Goal: Navigation & Orientation: Understand site structure

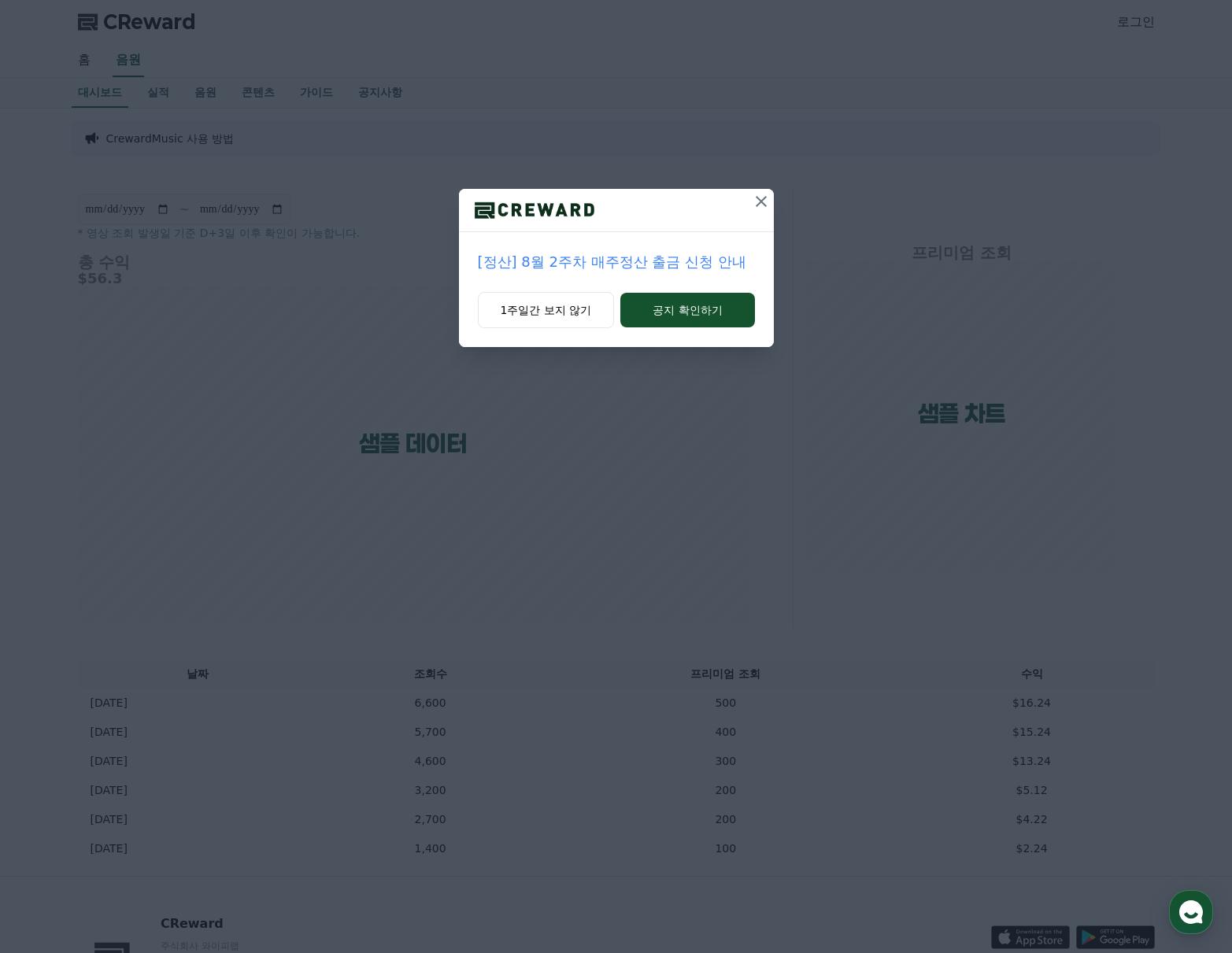
click at [756, 198] on icon at bounding box center [761, 201] width 19 height 19
click at [759, 198] on icon at bounding box center [761, 201] width 11 height 11
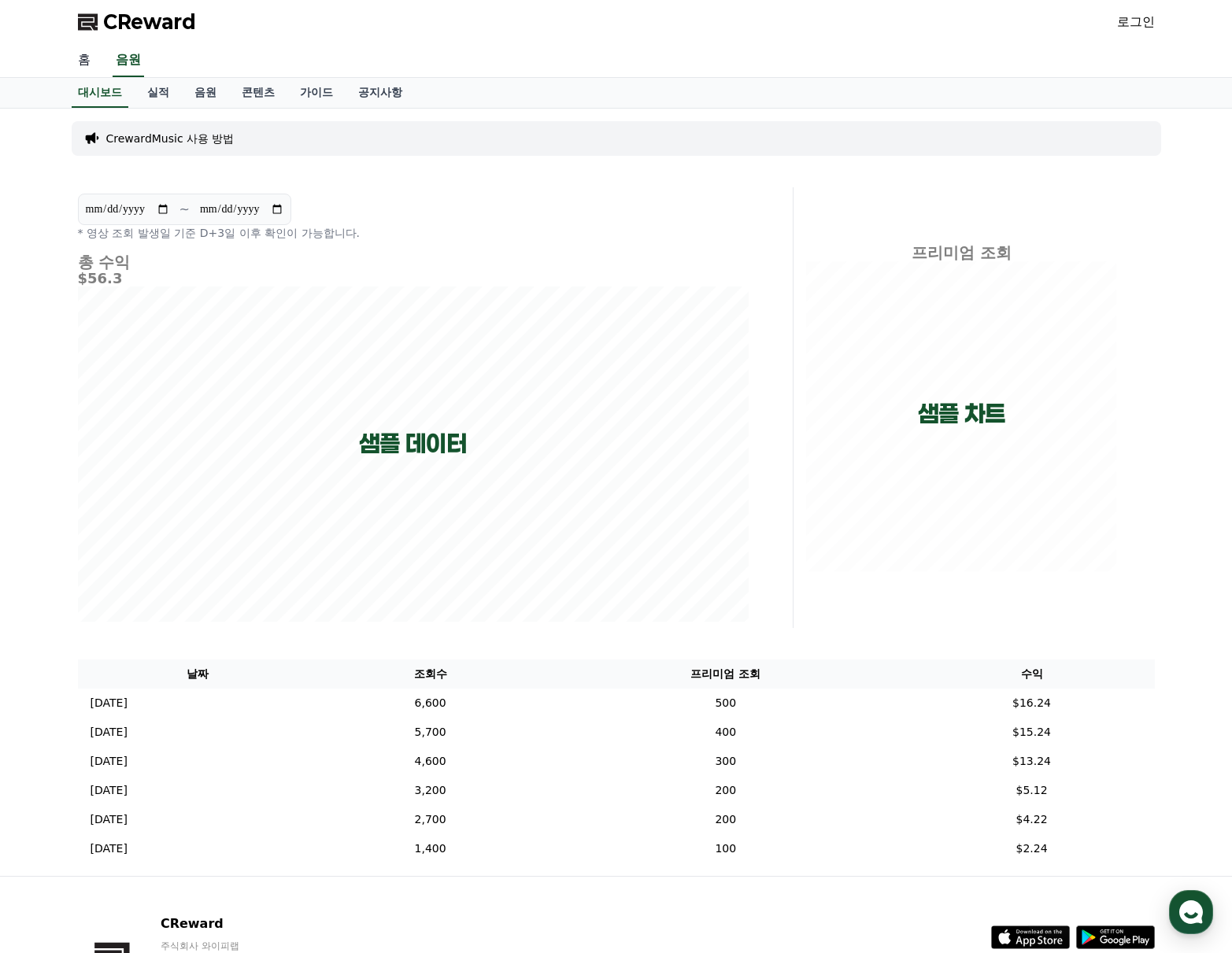
click at [76, 57] on link "홈" at bounding box center [84, 61] width 38 height 33
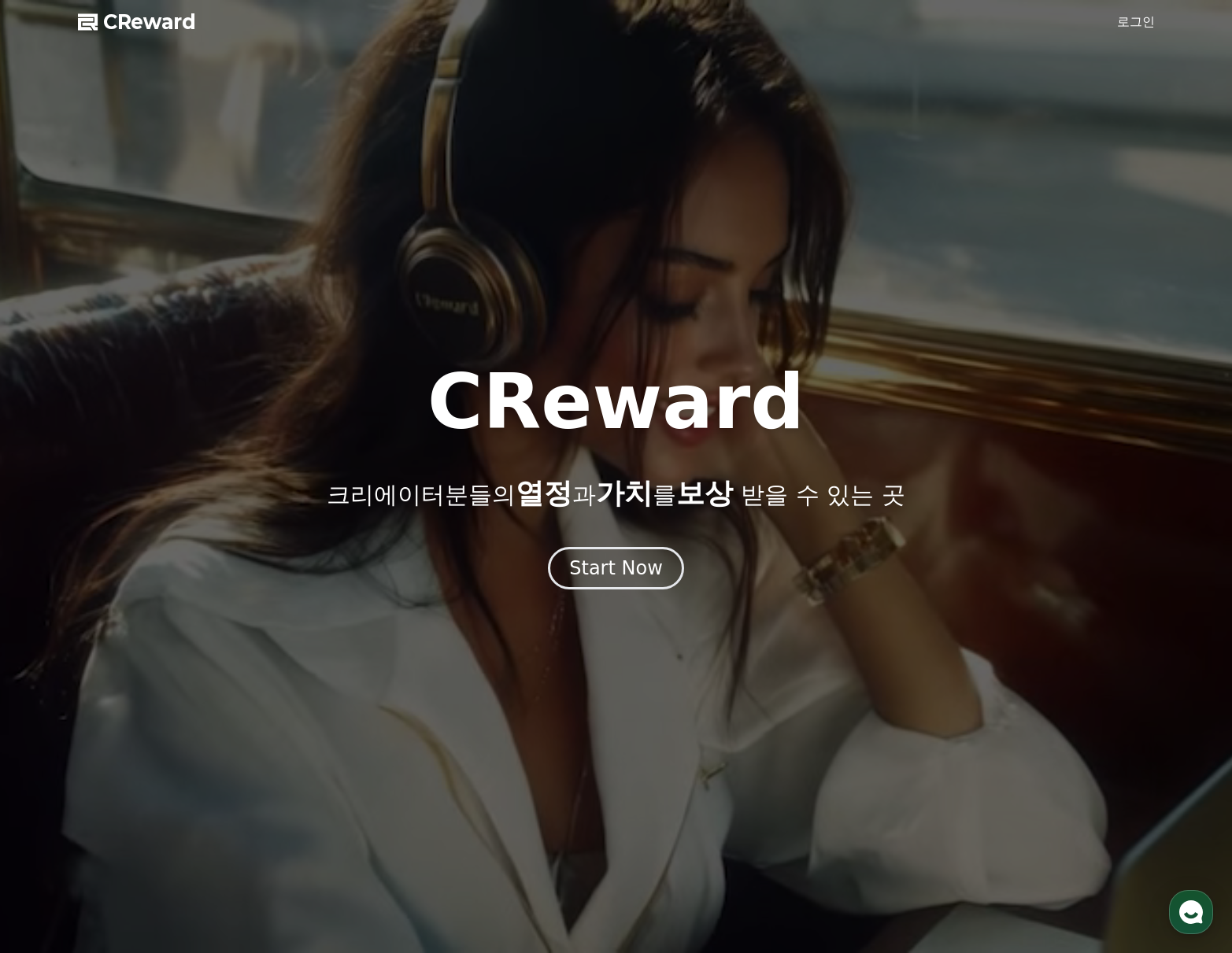
click at [155, 16] on span "CReward" at bounding box center [149, 22] width 93 height 25
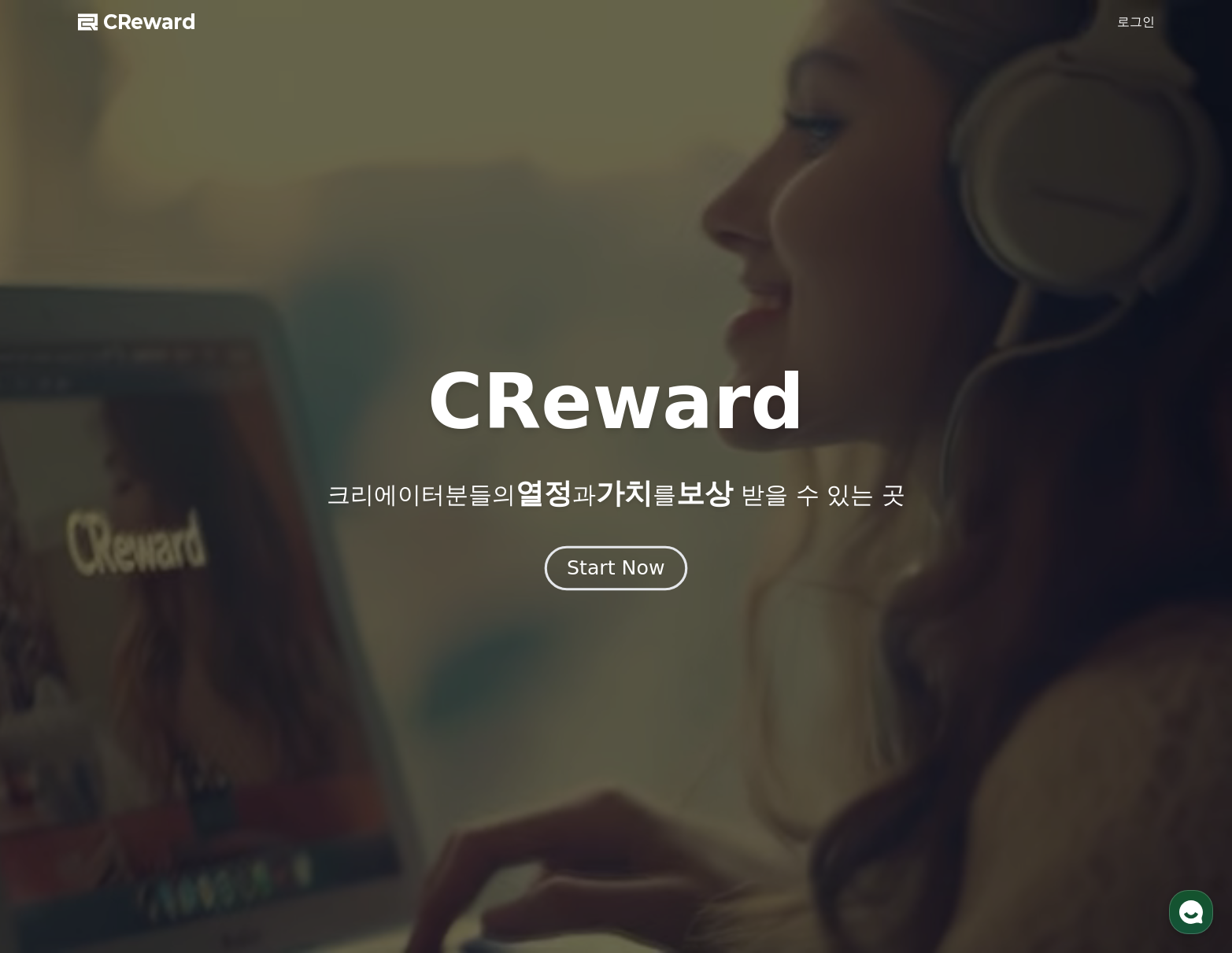
click at [618, 576] on div "Start Now" at bounding box center [615, 568] width 98 height 27
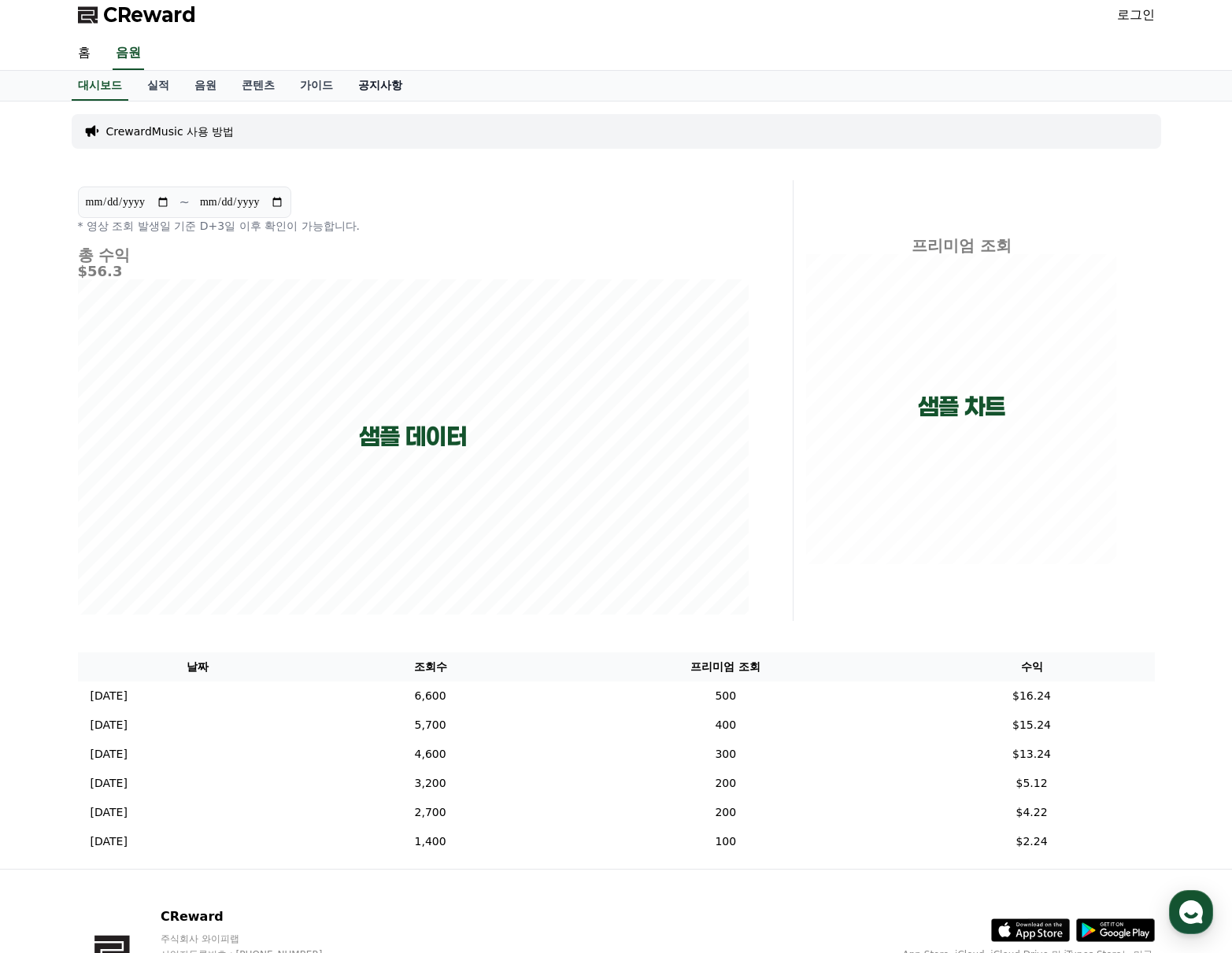
click at [356, 86] on link "공지사항" at bounding box center [380, 86] width 69 height 30
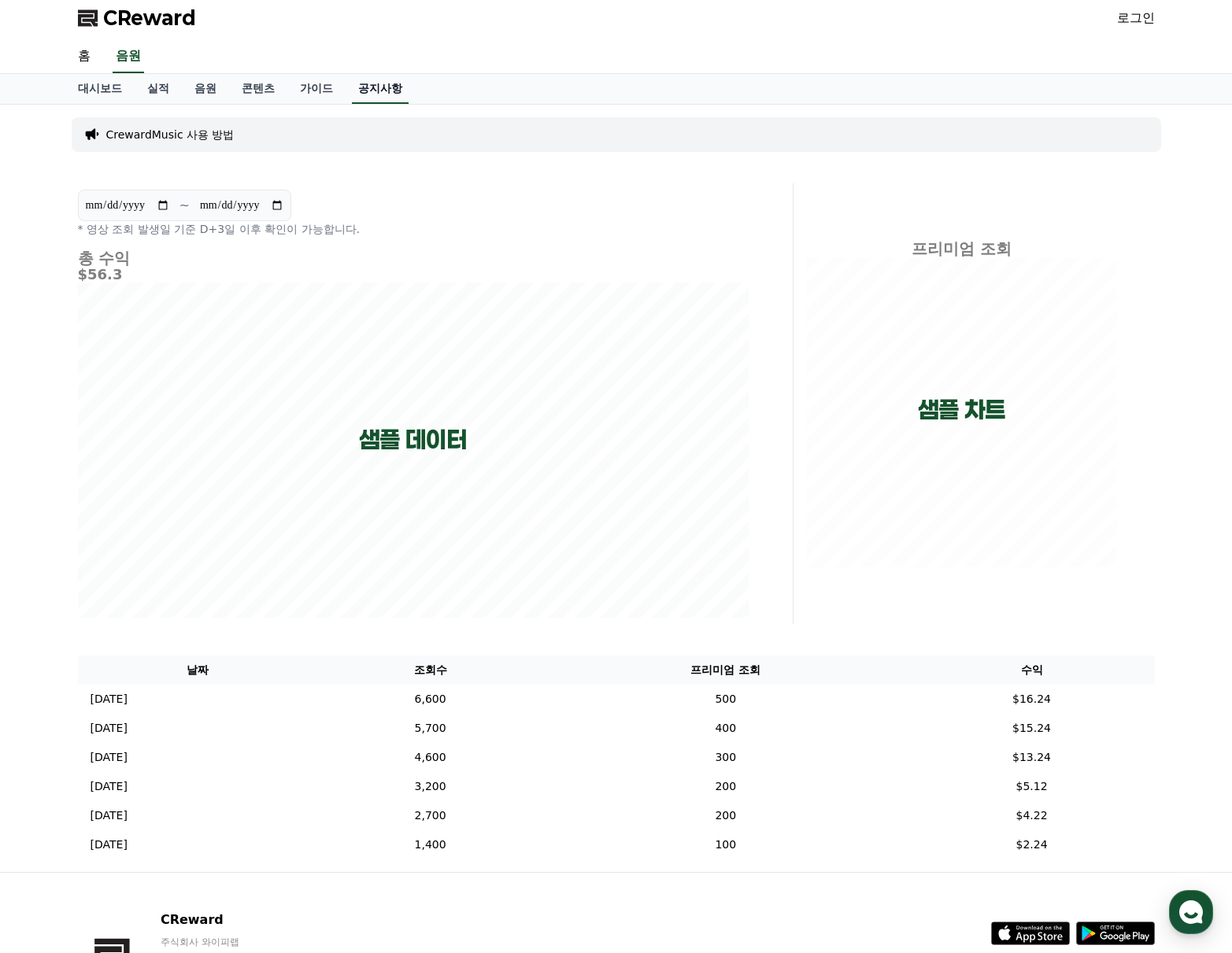
scroll to position [10, 0]
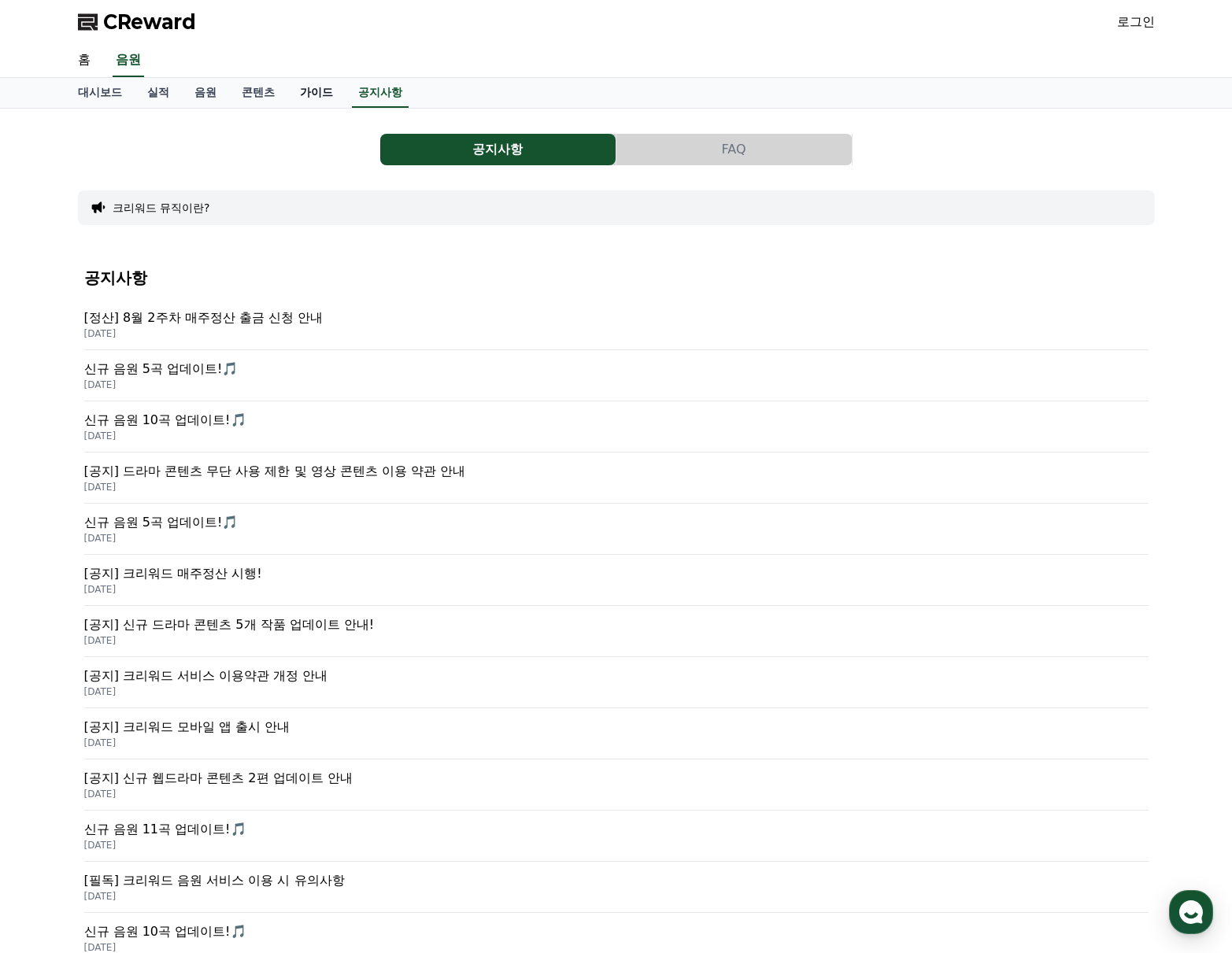
click at [300, 92] on link "가이드" at bounding box center [316, 93] width 58 height 30
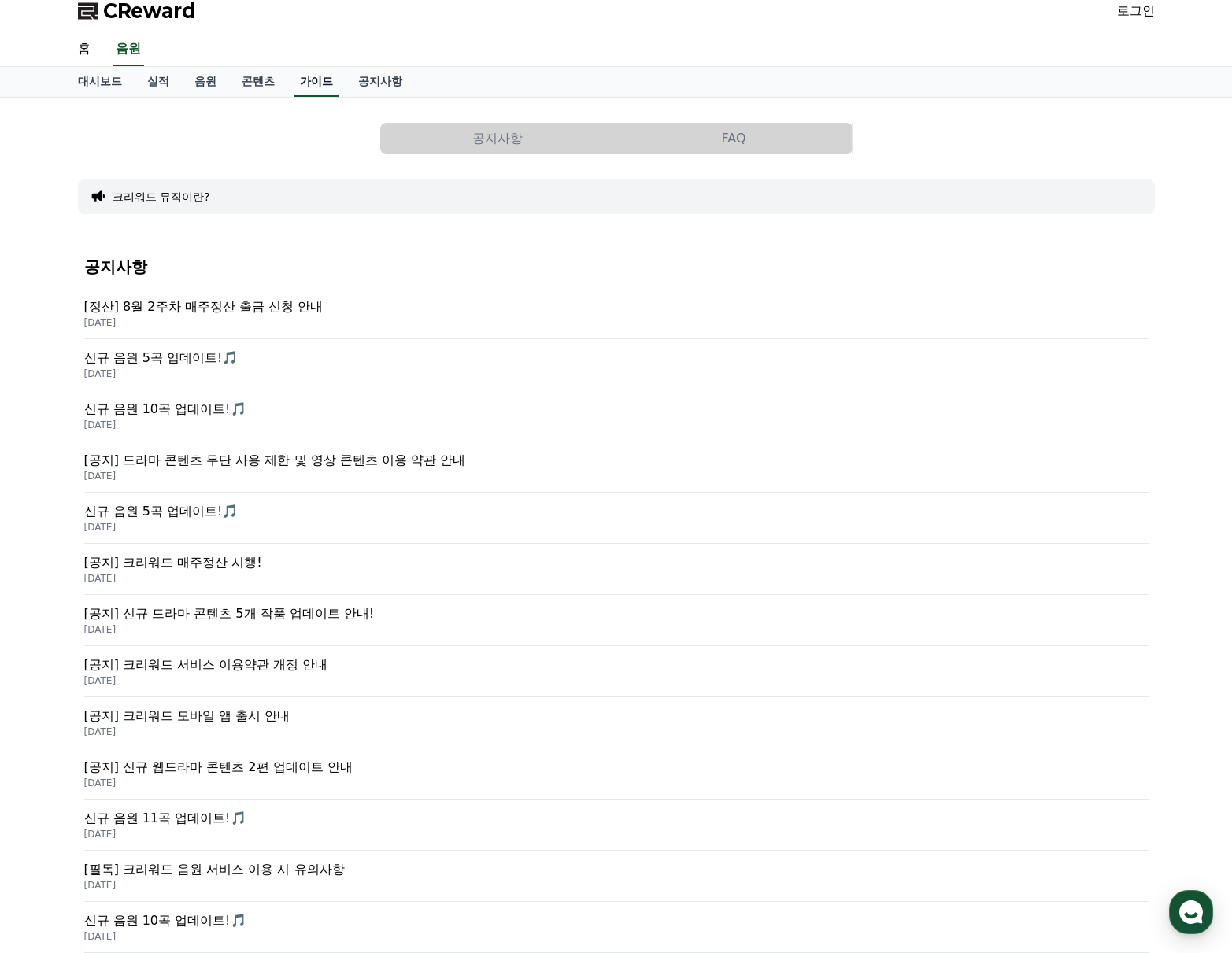
scroll to position [13, 0]
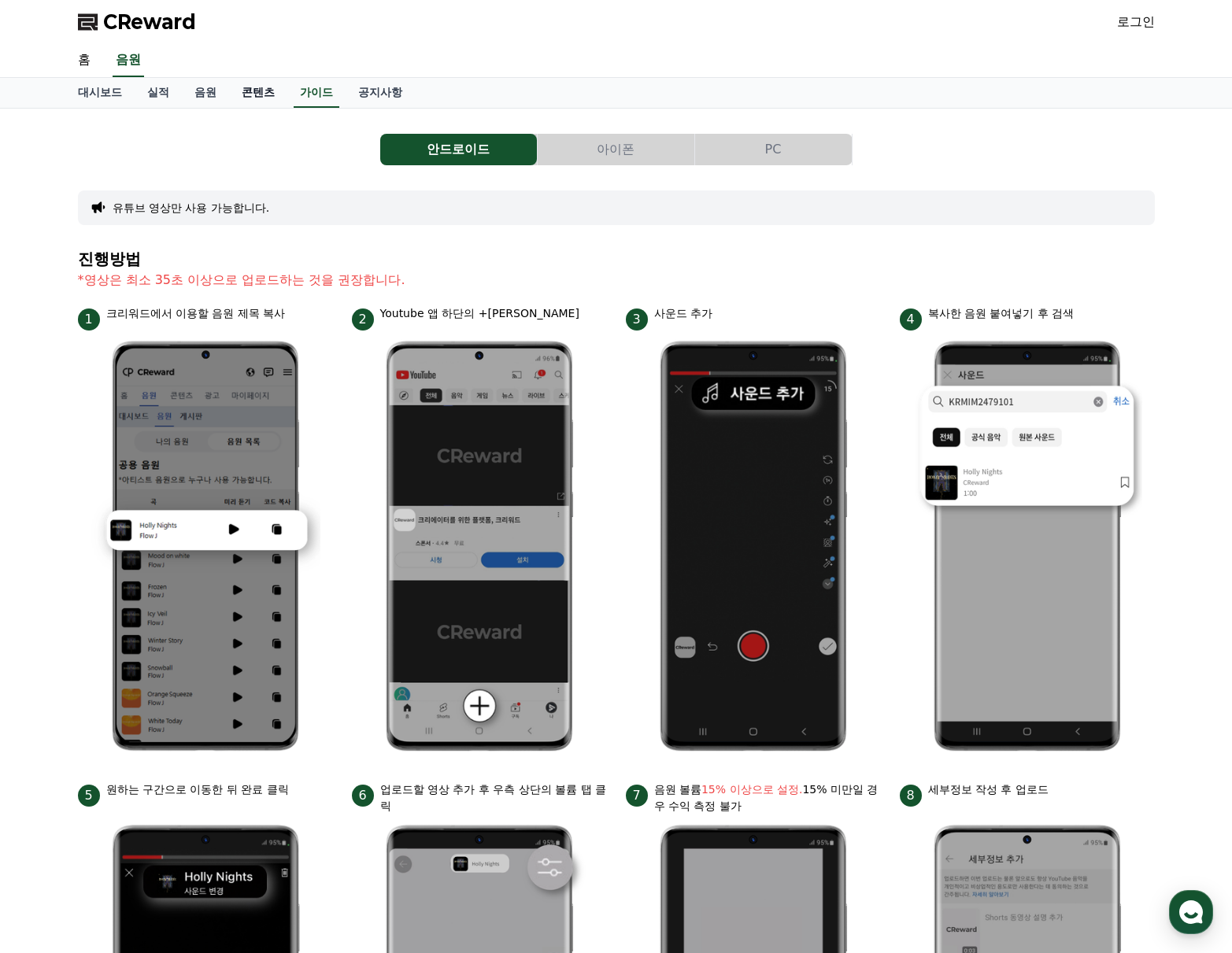
click at [247, 95] on link "콘텐츠" at bounding box center [258, 93] width 58 height 30
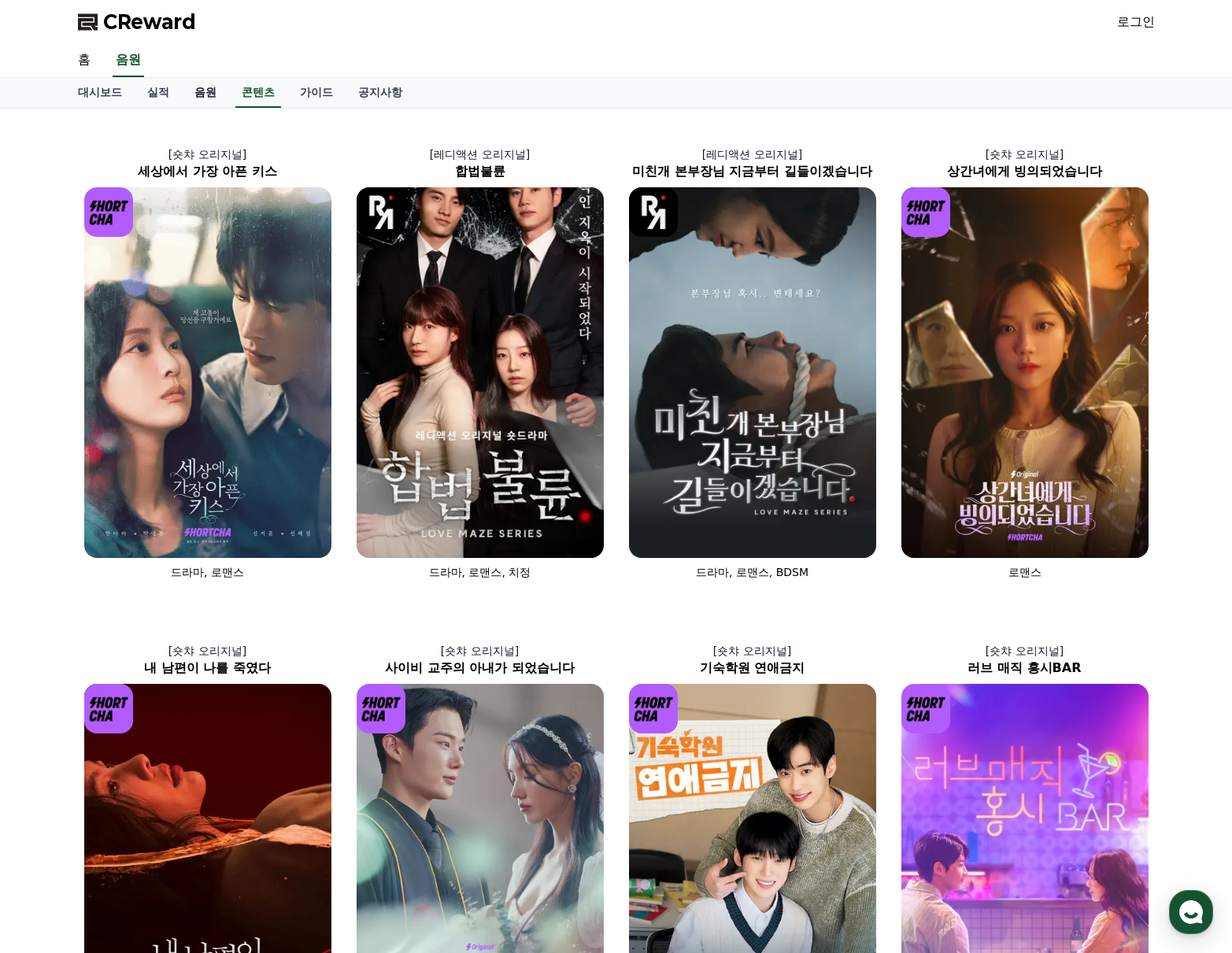
click at [203, 94] on link "음원" at bounding box center [205, 93] width 48 height 30
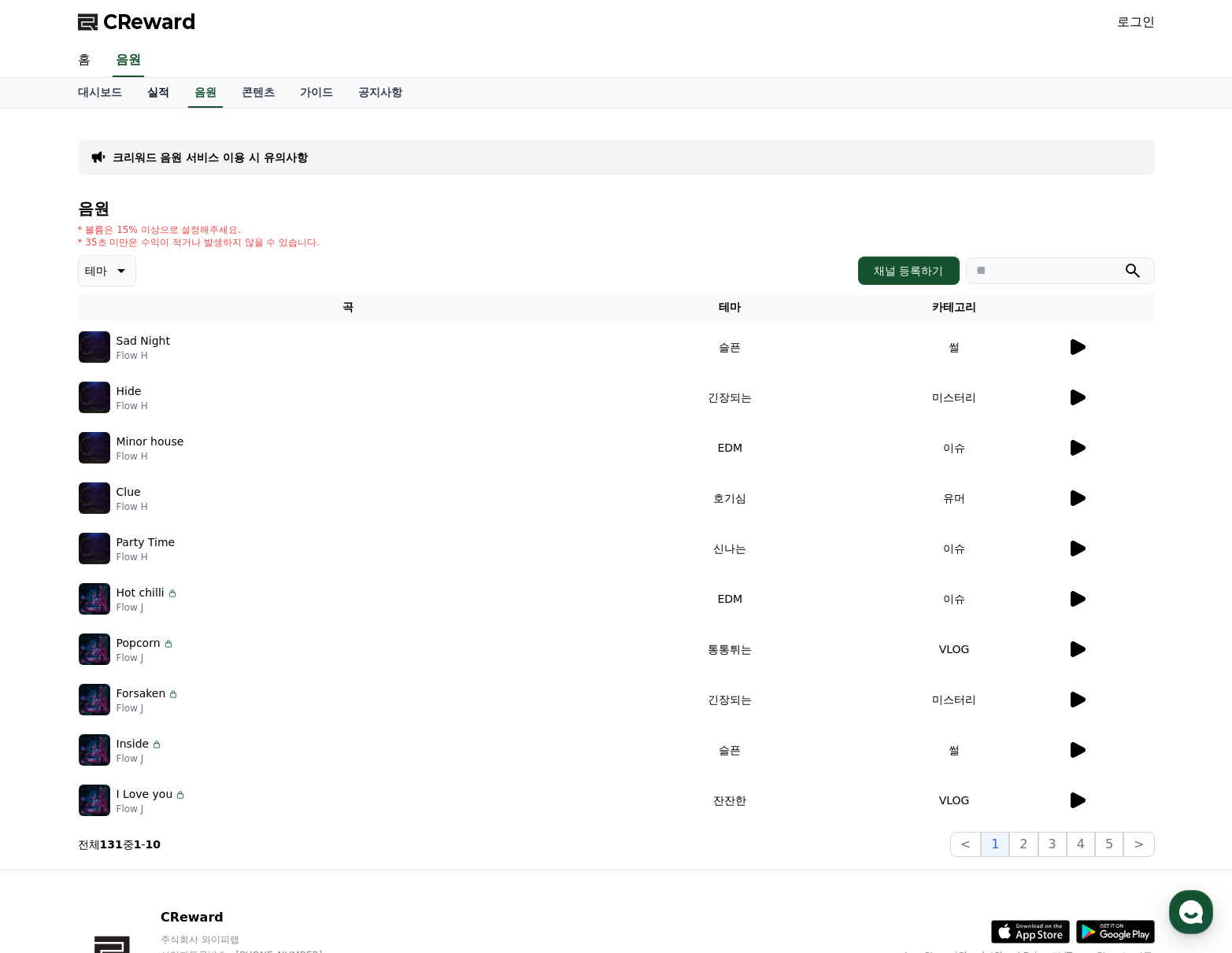
click at [151, 94] on link "실적" at bounding box center [159, 93] width 48 height 30
